Goal: Information Seeking & Learning: Check status

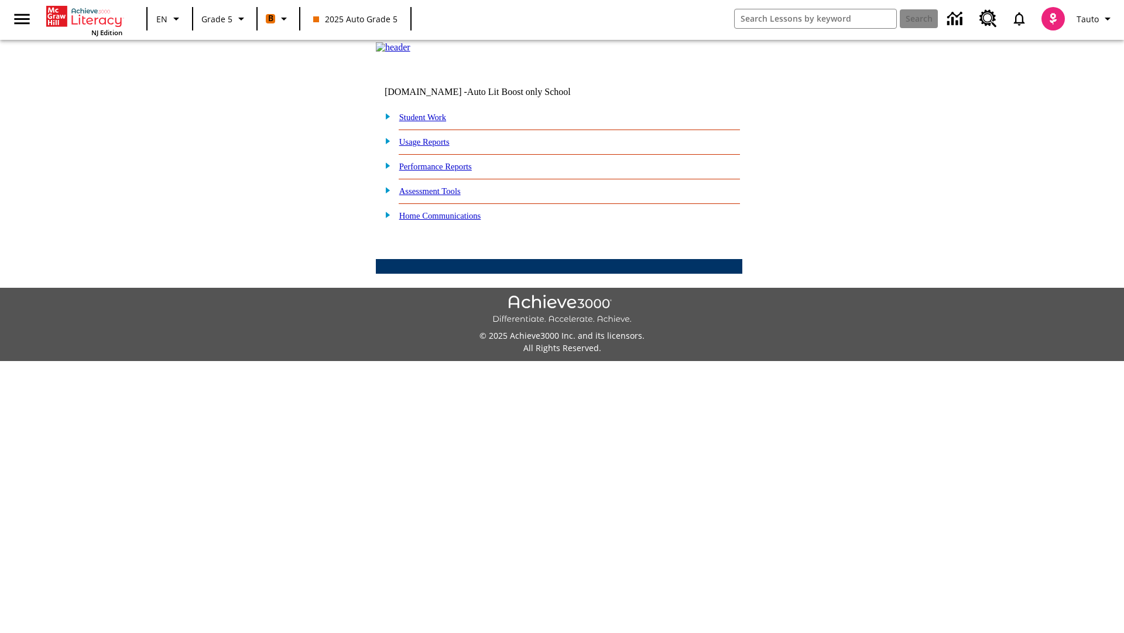
click at [448, 171] on link "Performance Reports" at bounding box center [435, 166] width 73 height 9
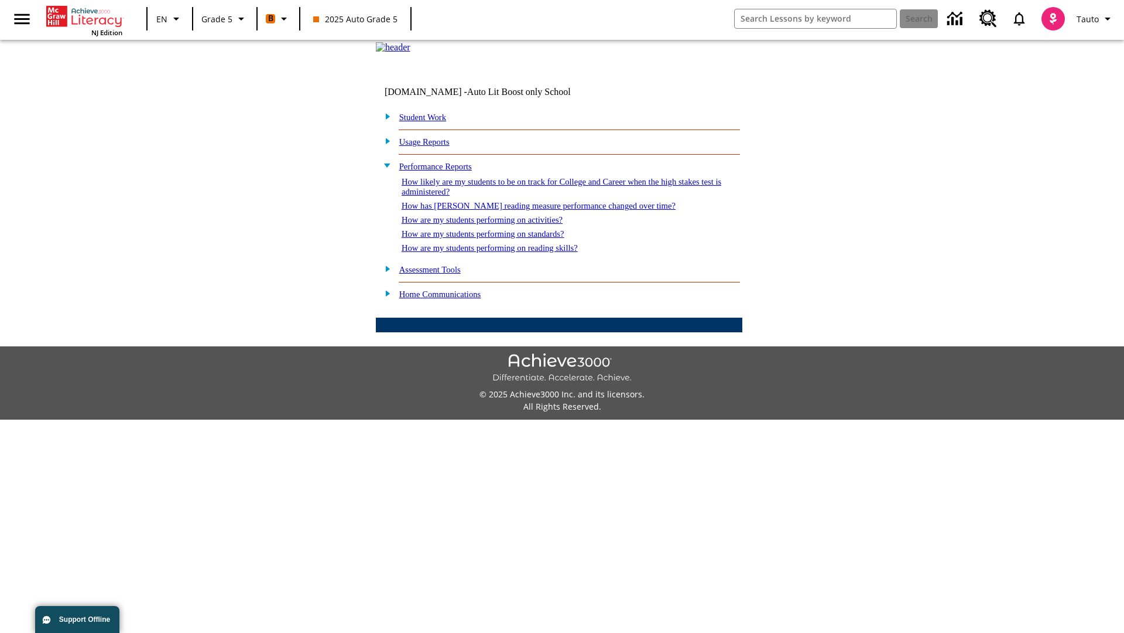
click at [494, 224] on link "How are my students performing on activities?" at bounding box center [482, 219] width 161 height 9
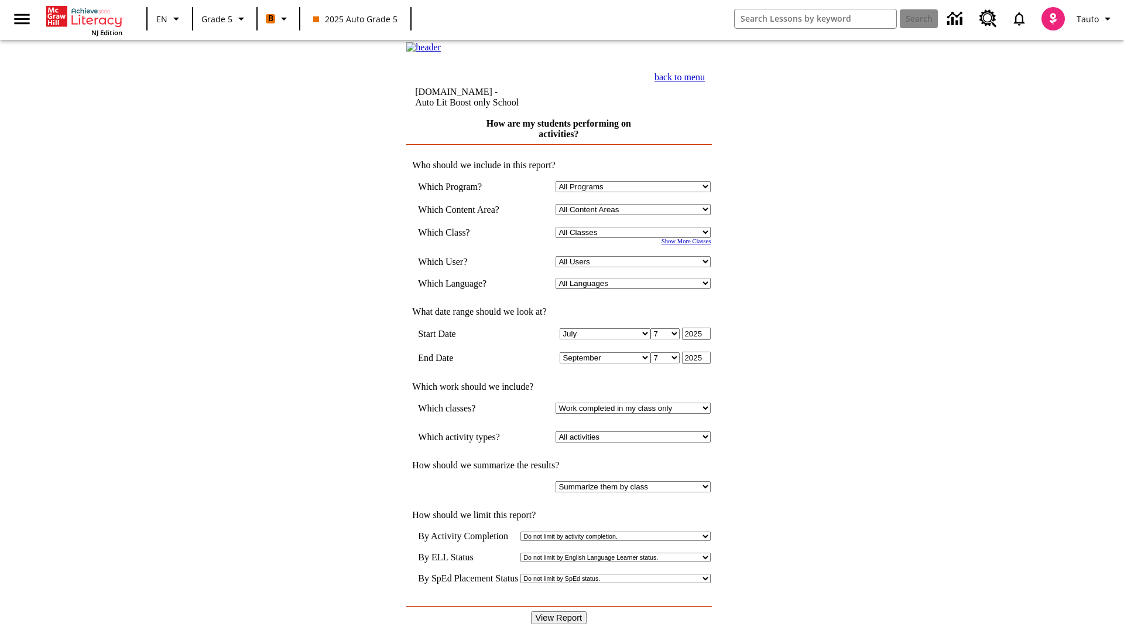
click at [636, 238] on select "Select a Class: All Classes 2025 Auto Grade 5 OL 2025 Auto Grade 6" at bounding box center [633, 232] width 155 height 11
select select "11133131"
